Goal: Information Seeking & Learning: Learn about a topic

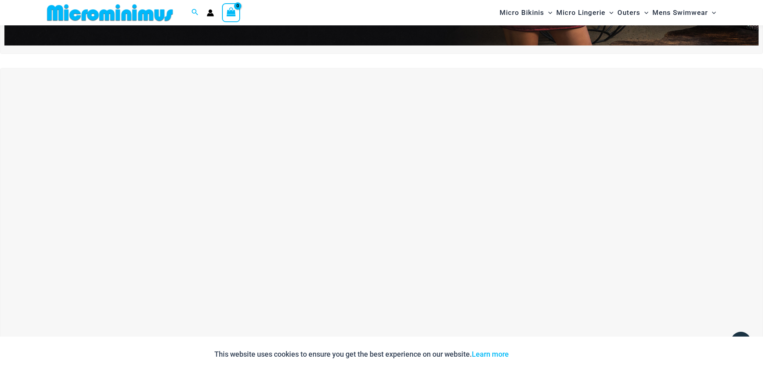
scroll to position [74, 0]
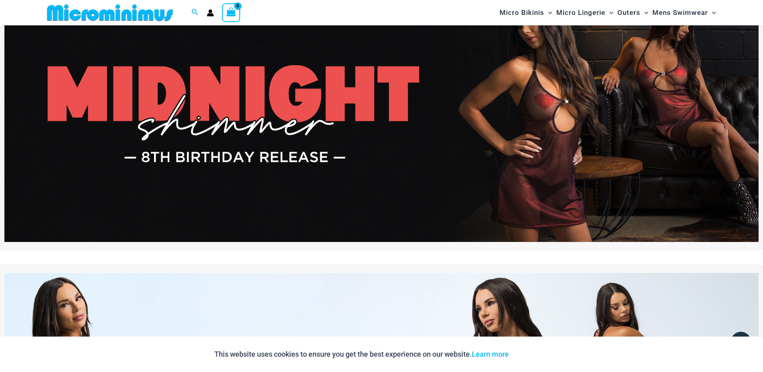
click at [407, 116] on img at bounding box center [381, 114] width 754 height 256
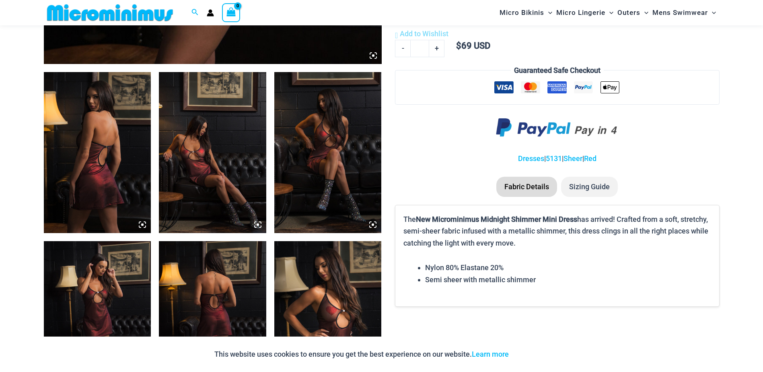
scroll to position [517, 0]
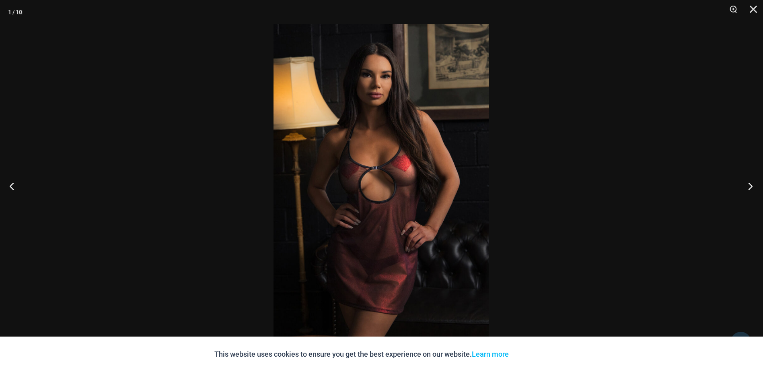
click at [753, 185] on button "Next" at bounding box center [748, 186] width 30 height 40
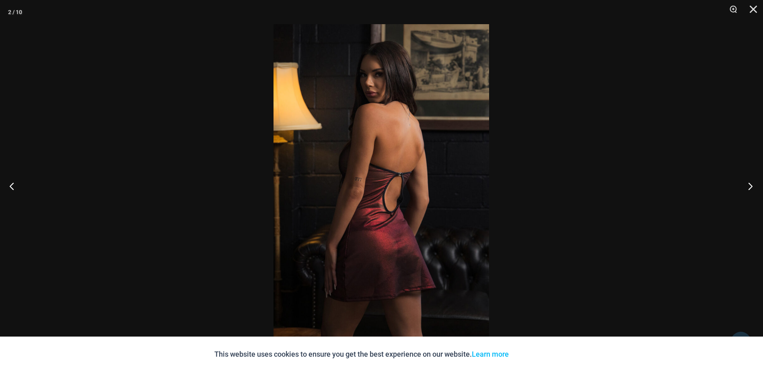
click at [753, 185] on button "Next" at bounding box center [748, 186] width 30 height 40
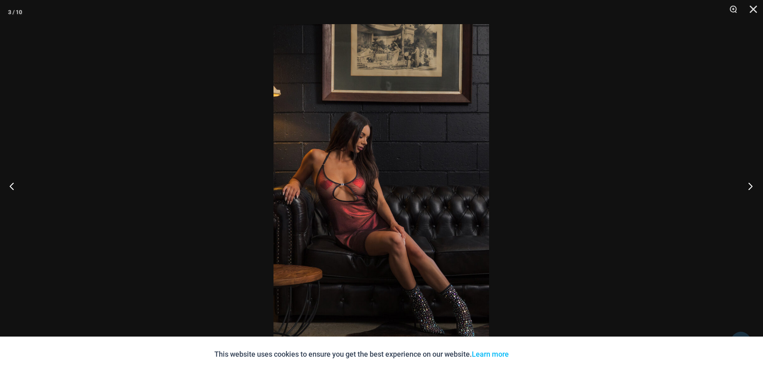
click at [753, 185] on button "Next" at bounding box center [748, 186] width 30 height 40
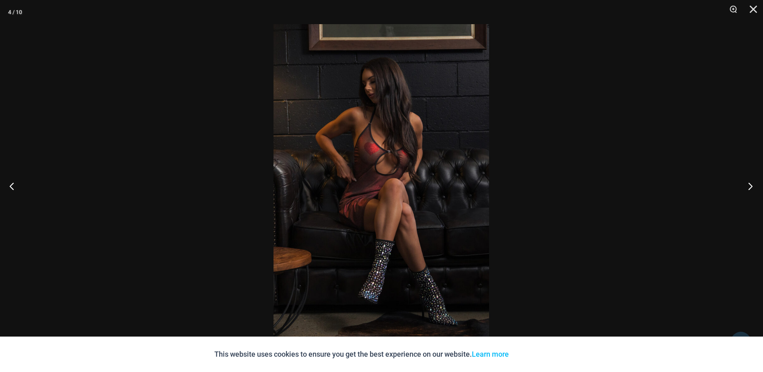
click at [753, 185] on button "Next" at bounding box center [748, 186] width 30 height 40
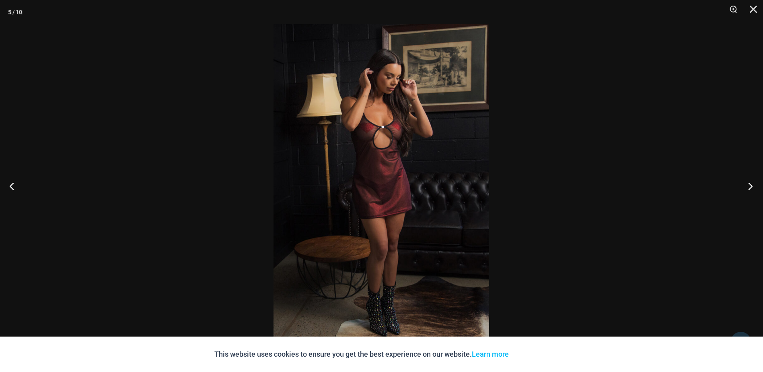
click at [753, 185] on button "Next" at bounding box center [748, 186] width 30 height 40
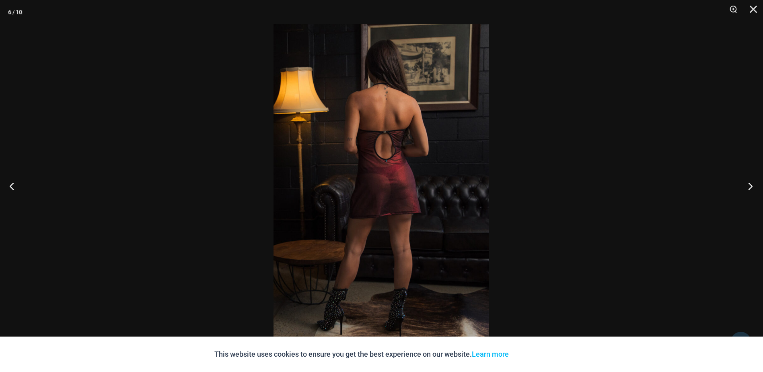
click at [753, 185] on button "Next" at bounding box center [748, 186] width 30 height 40
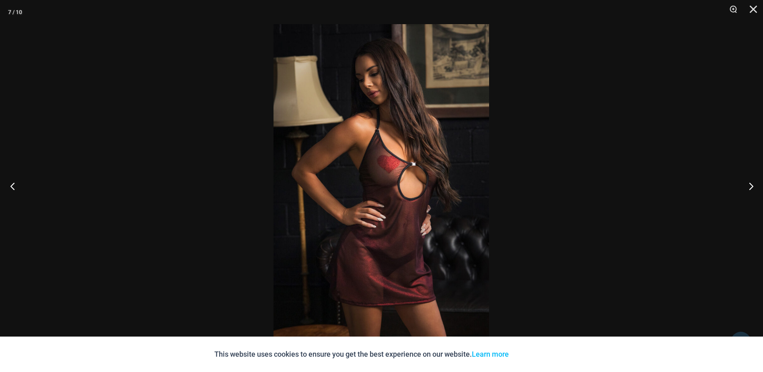
click at [15, 182] on button "Previous" at bounding box center [15, 186] width 30 height 40
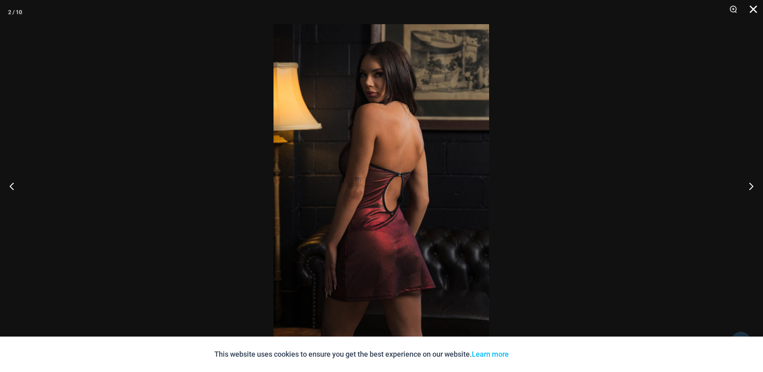
click at [758, 10] on button "Close" at bounding box center [750, 12] width 20 height 24
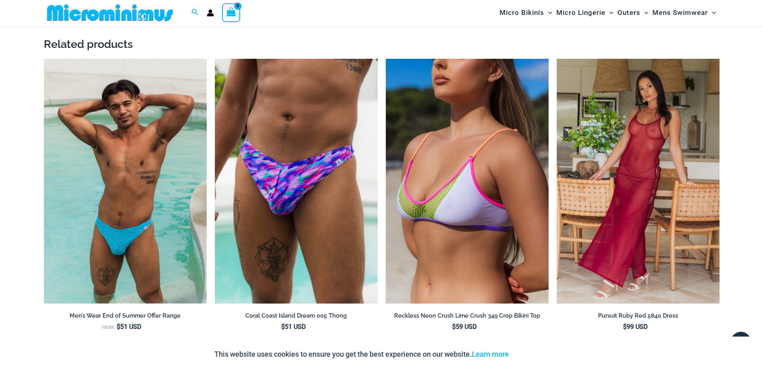
scroll to position [1080, 0]
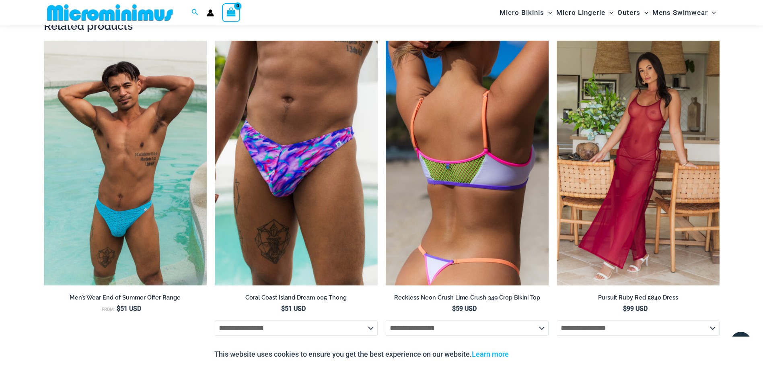
click at [490, 200] on img at bounding box center [467, 163] width 163 height 245
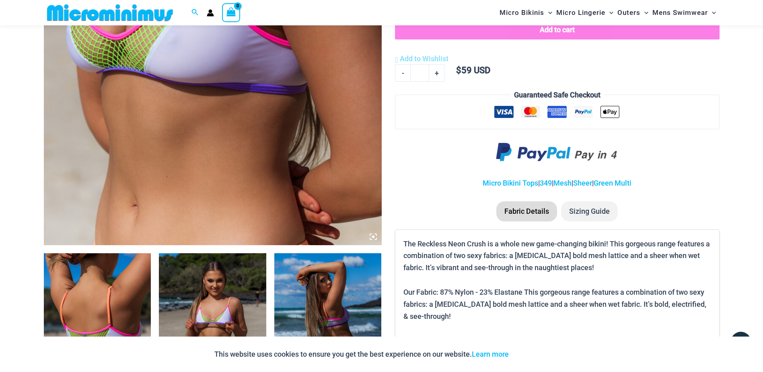
scroll to position [315, 0]
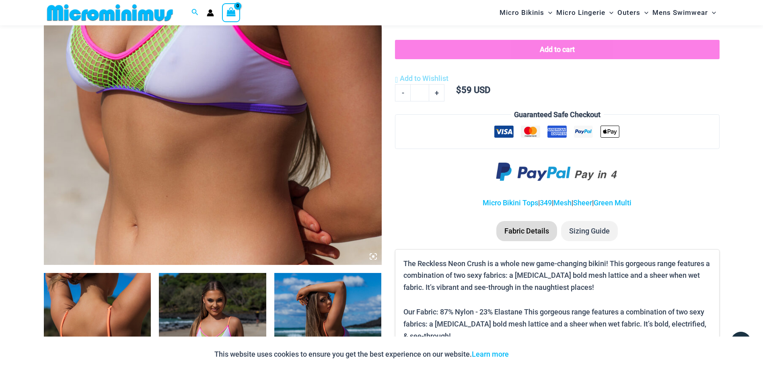
click at [267, 134] on img at bounding box center [213, 11] width 338 height 507
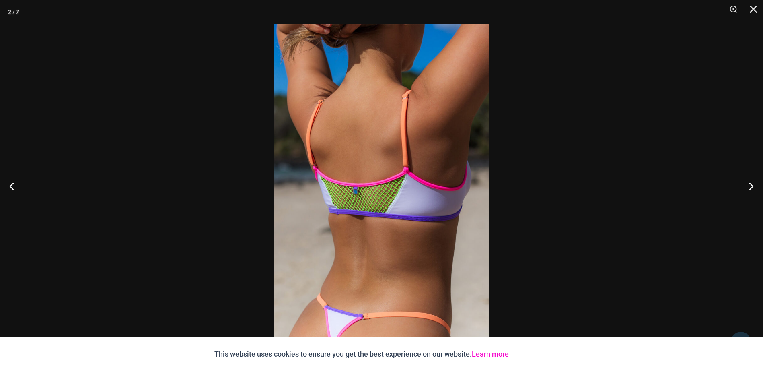
click at [499, 354] on link "Learn more" at bounding box center [490, 354] width 37 height 8
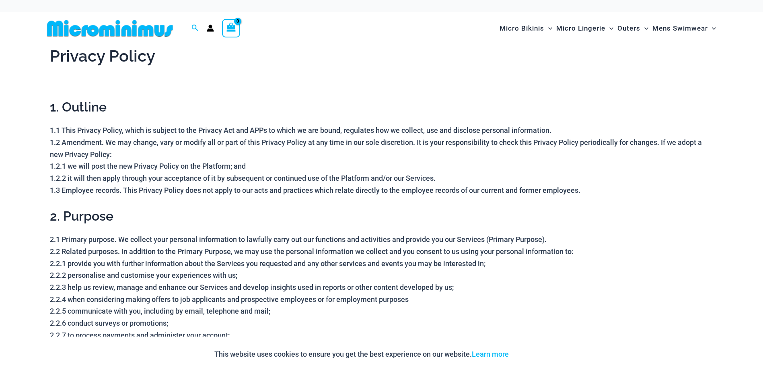
click at [125, 23] on img at bounding box center [110, 28] width 132 height 18
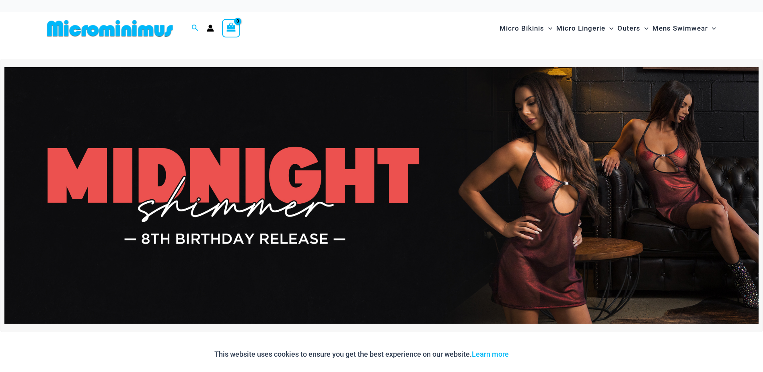
click at [332, 178] on img at bounding box center [381, 195] width 754 height 256
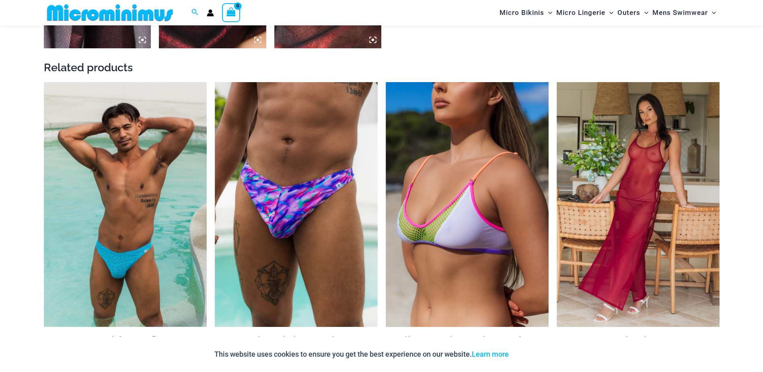
scroll to position [1240, 0]
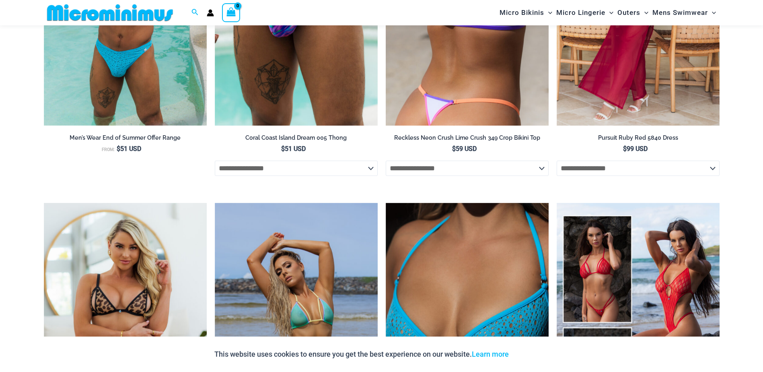
click at [443, 98] on img at bounding box center [467, 3] width 163 height 245
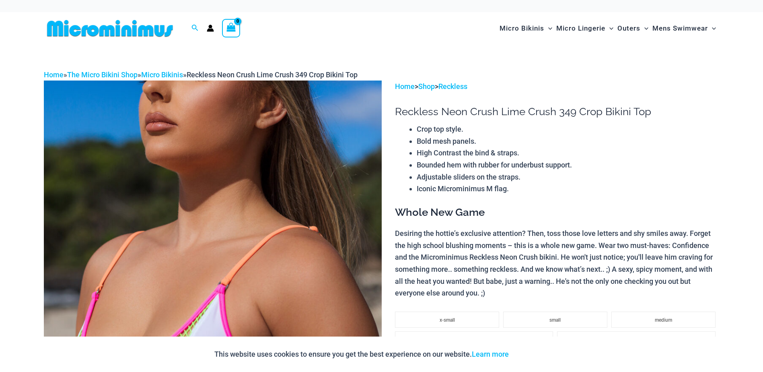
click at [266, 176] on img at bounding box center [213, 333] width 338 height 507
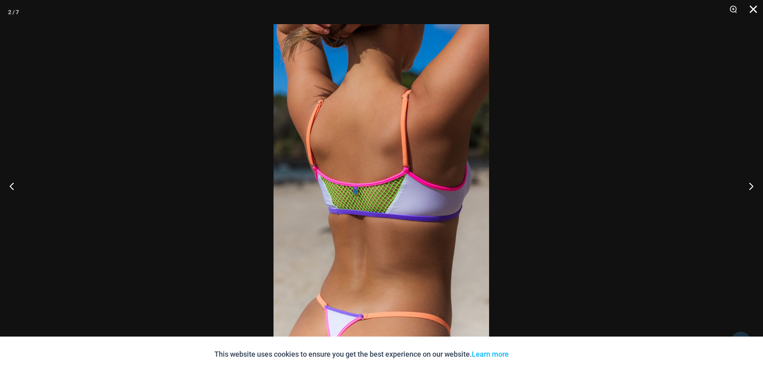
click at [751, 9] on button "Close" at bounding box center [750, 12] width 20 height 24
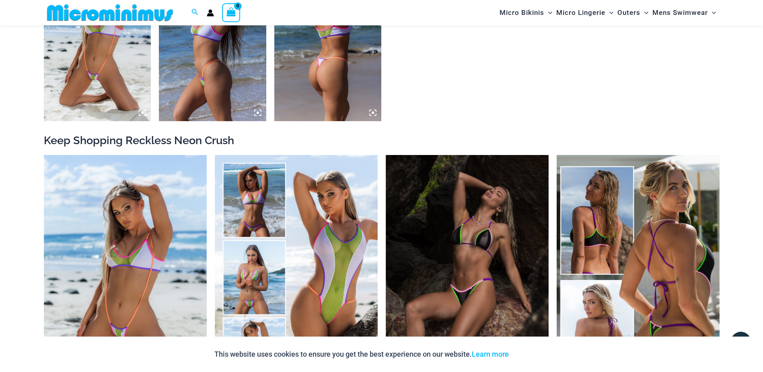
scroll to position [837, 0]
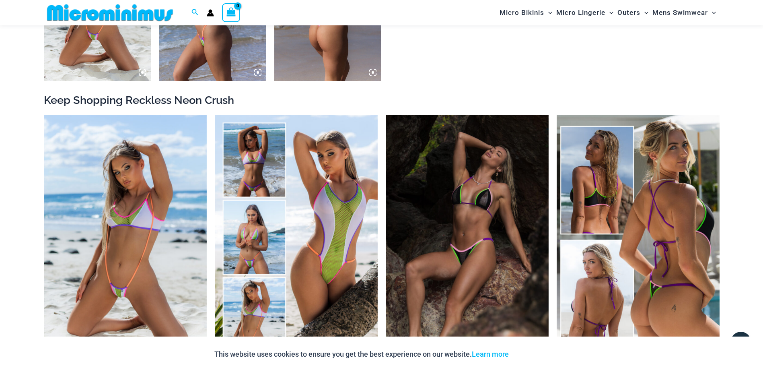
click at [576, 185] on img at bounding box center [638, 237] width 163 height 245
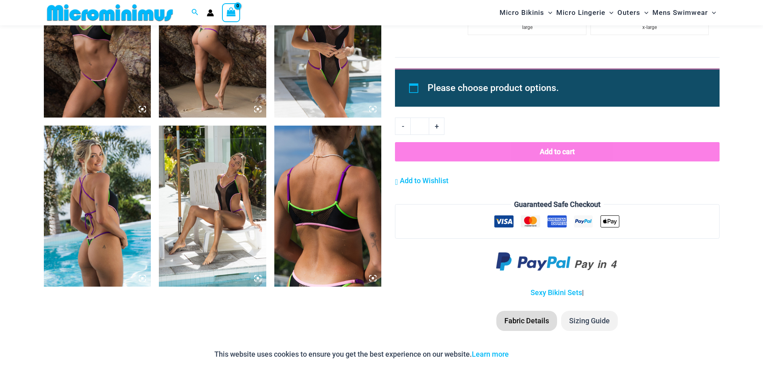
scroll to position [1166, 0]
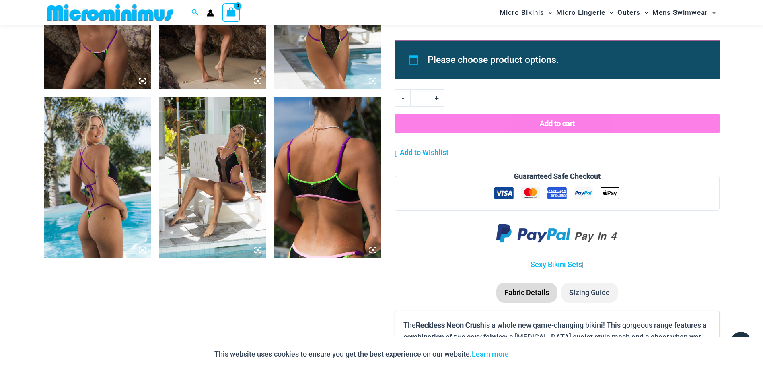
click at [368, 230] on img at bounding box center [327, 177] width 107 height 161
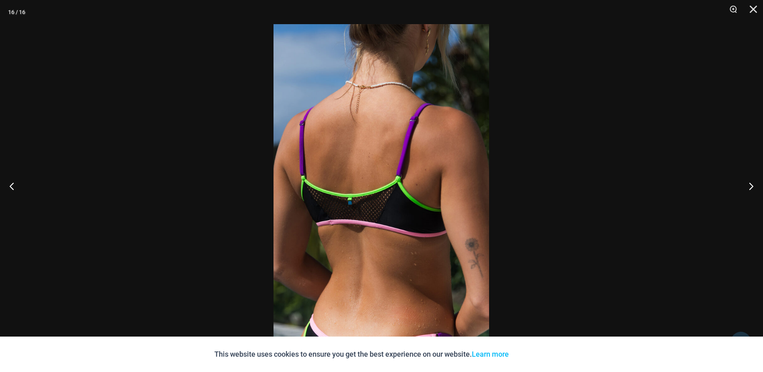
click at [217, 303] on div at bounding box center [381, 186] width 763 height 372
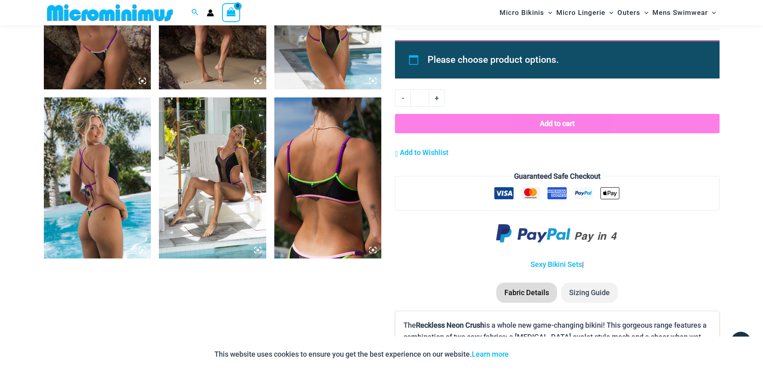
click at [304, 246] on img at bounding box center [327, 177] width 107 height 161
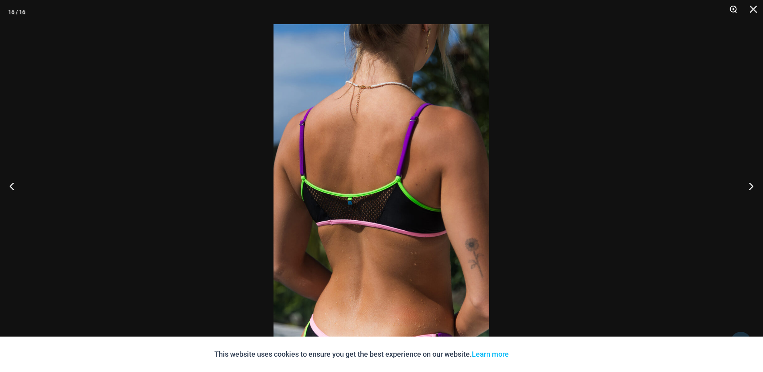
click at [733, 8] on button "Zoom" at bounding box center [730, 12] width 20 height 24
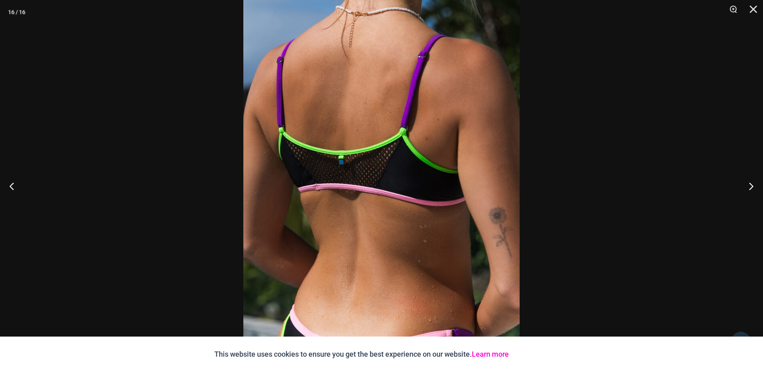
click at [487, 354] on link "Learn more" at bounding box center [490, 354] width 37 height 8
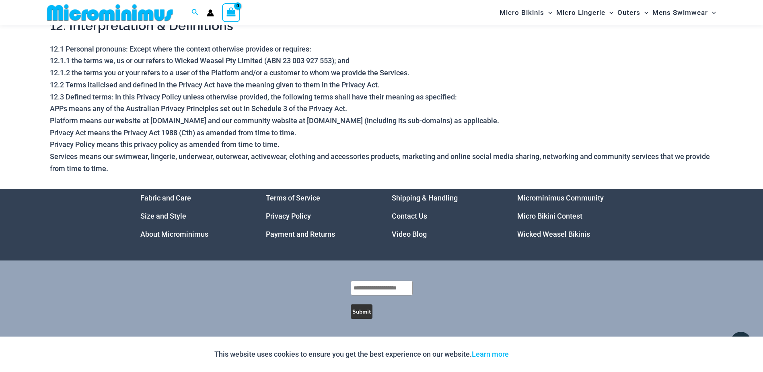
scroll to position [2296, 0]
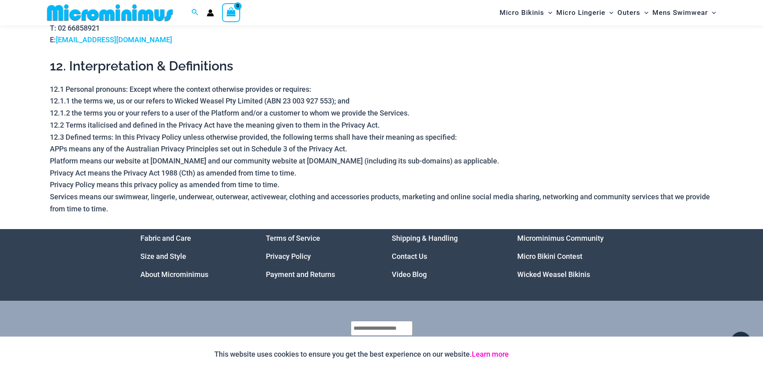
click at [497, 350] on link "Learn more" at bounding box center [490, 354] width 37 height 8
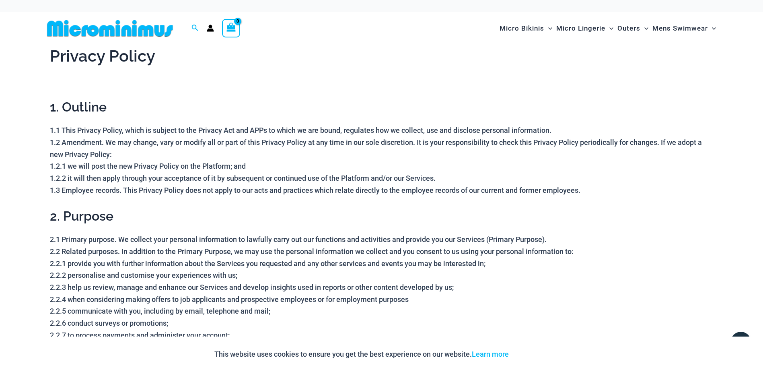
click at [632, 364] on div "This website uses cookies to ensure you get the best experience on our website.…" at bounding box center [381, 353] width 763 height 35
